Goal: Entertainment & Leisure: Consume media (video, audio)

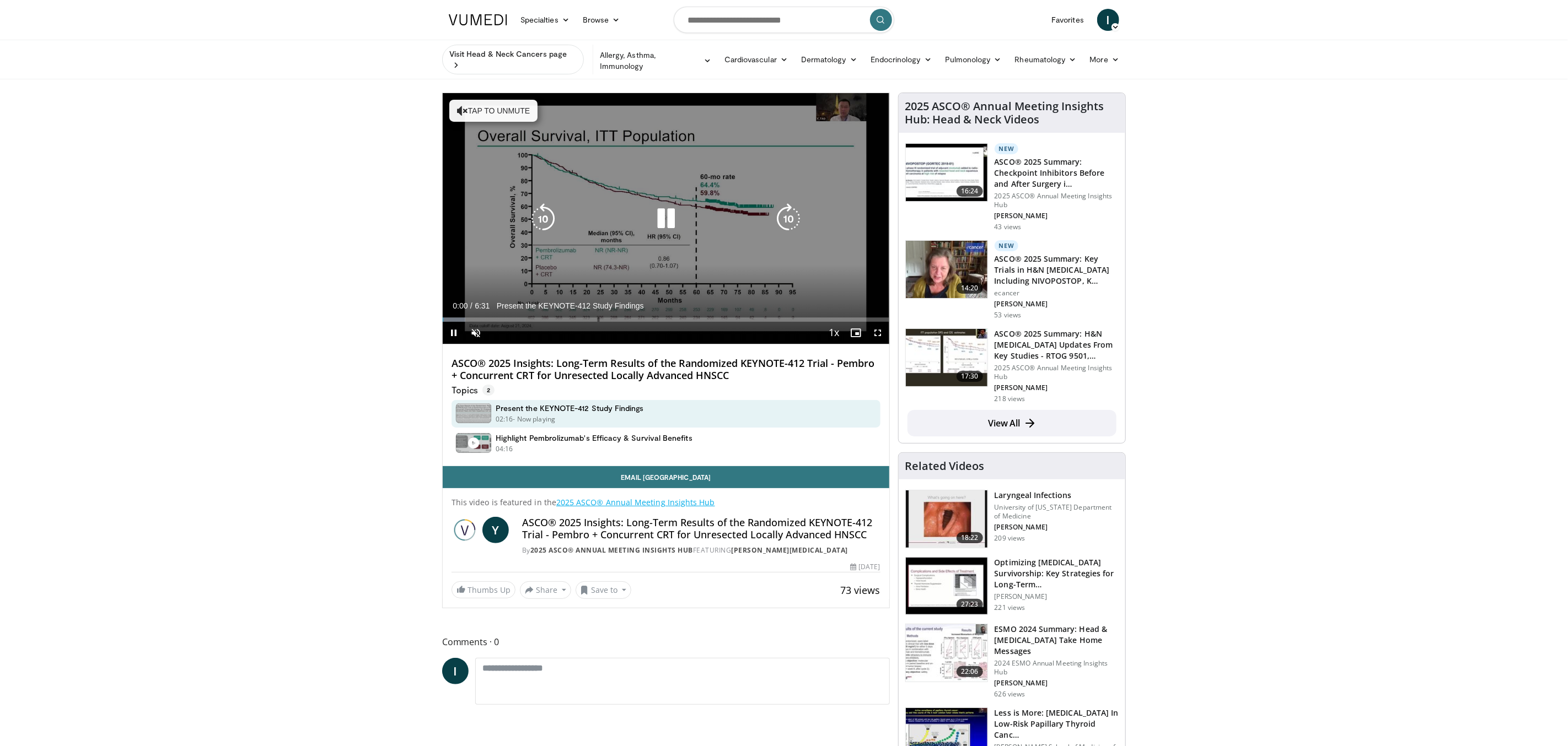
click at [668, 218] on icon "Video Player" at bounding box center [666, 218] width 31 height 31
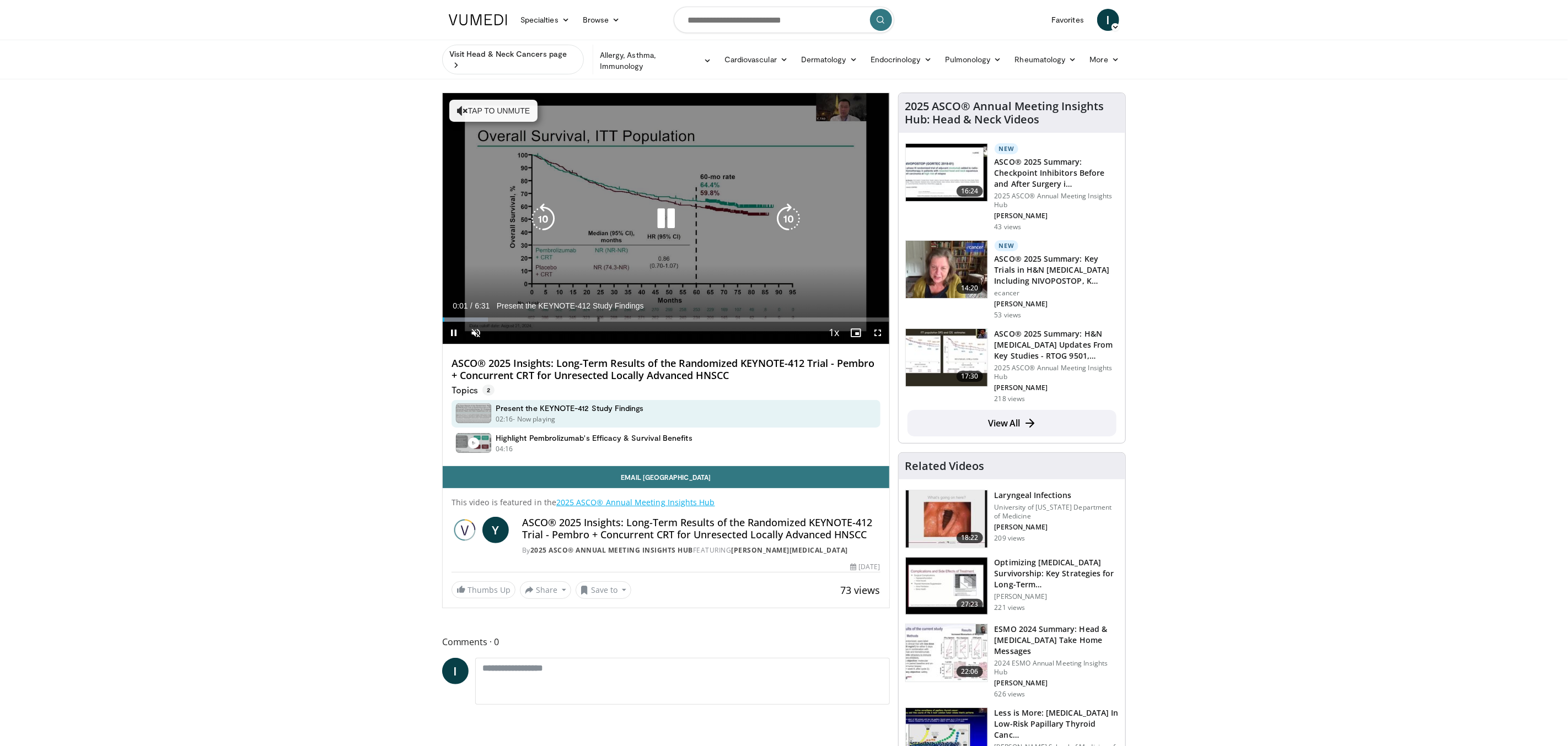
click at [660, 213] on icon "Video Player" at bounding box center [666, 218] width 31 height 31
